Goal: Task Accomplishment & Management: Manage account settings

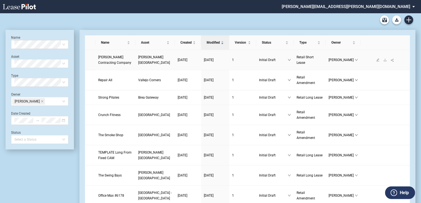
click at [120, 65] on link "[PERSON_NAME] Contracting Company" at bounding box center [115, 59] width 34 height 11
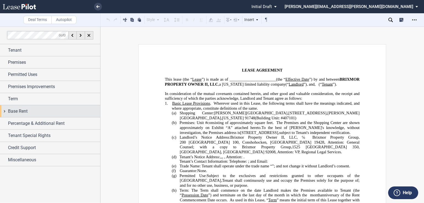
click at [32, 114] on div "Base Rent" at bounding box center [50, 111] width 100 height 12
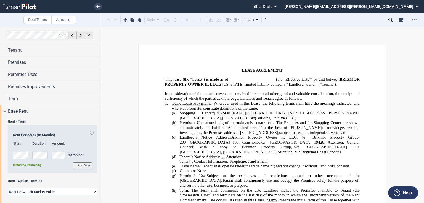
scroll to position [50, 0]
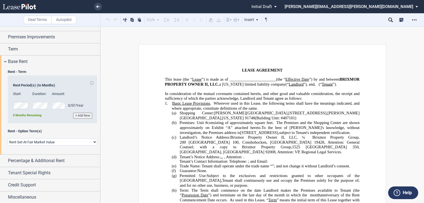
click at [28, 141] on select "Rent Set At Fair Market Value Rent Specified in Lease" at bounding box center [52, 141] width 89 height 7
select select "fixed"
click at [8, 138] on select "Rent Set At Fair Market Value Rent Specified in Lease" at bounding box center [52, 141] width 89 height 7
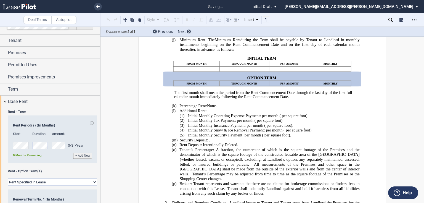
scroll to position [0, 0]
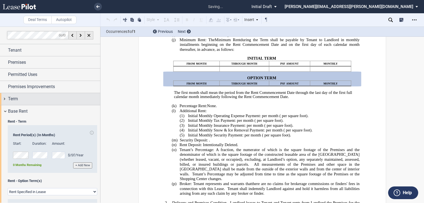
click at [24, 98] on div "Term" at bounding box center [54, 98] width 92 height 7
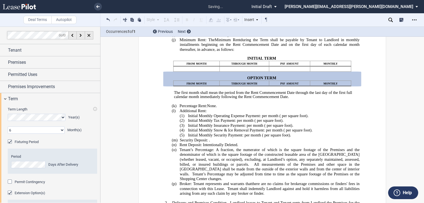
scroll to position [66, 0]
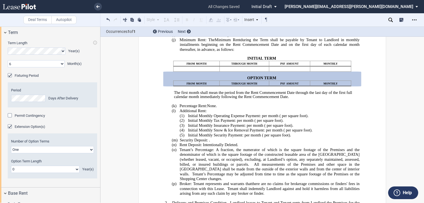
click at [10, 128] on div "Extension Option(s)" at bounding box center [11, 127] width 6 height 6
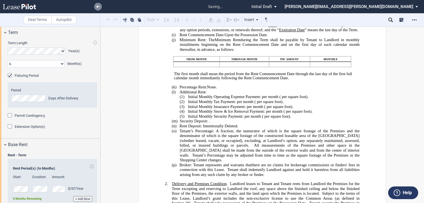
click at [97, 6] on icon at bounding box center [97, 6] width 3 height 3
click at [99, 5] on icon at bounding box center [97, 6] width 3 height 3
